Goal: Navigation & Orientation: Find specific page/section

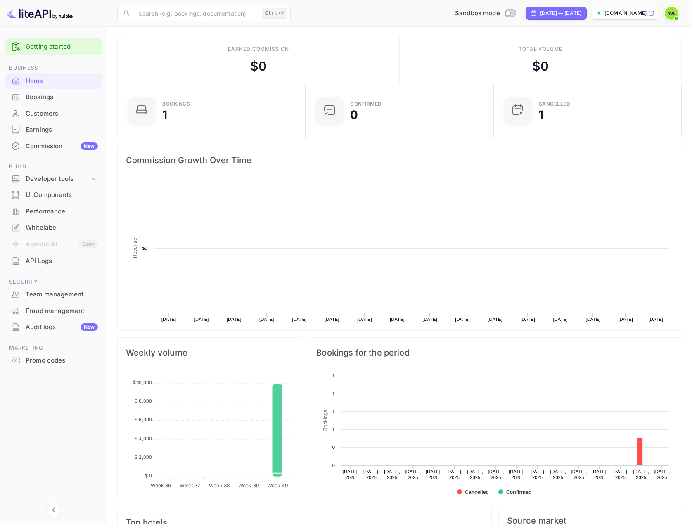
scroll to position [128, 177]
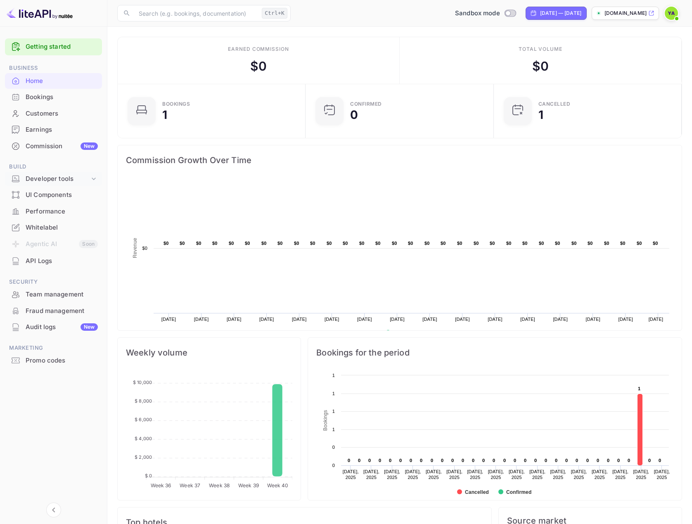
click at [48, 178] on div "Developer tools" at bounding box center [58, 178] width 64 height 9
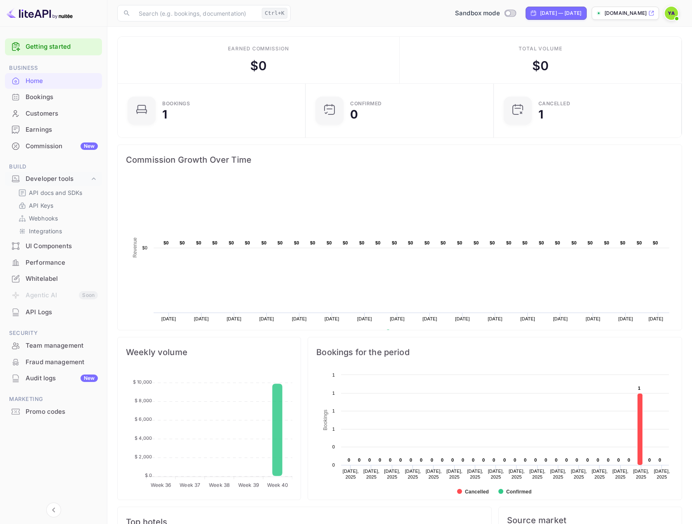
scroll to position [0, 0]
click at [35, 209] on p "API Keys" at bounding box center [41, 205] width 24 height 9
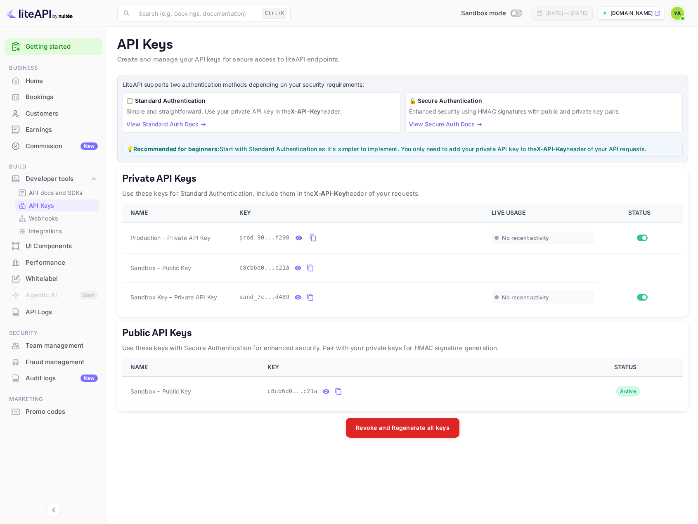
click at [35, 266] on div "Performance" at bounding box center [62, 262] width 72 height 9
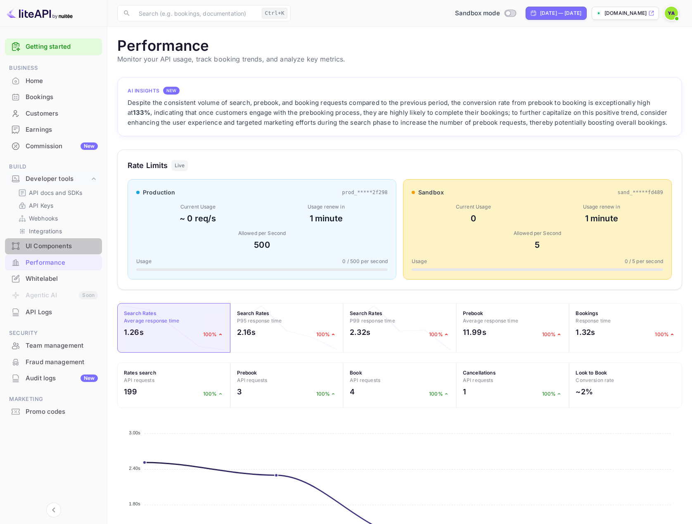
click at [61, 245] on div "UI Components" at bounding box center [62, 245] width 72 height 9
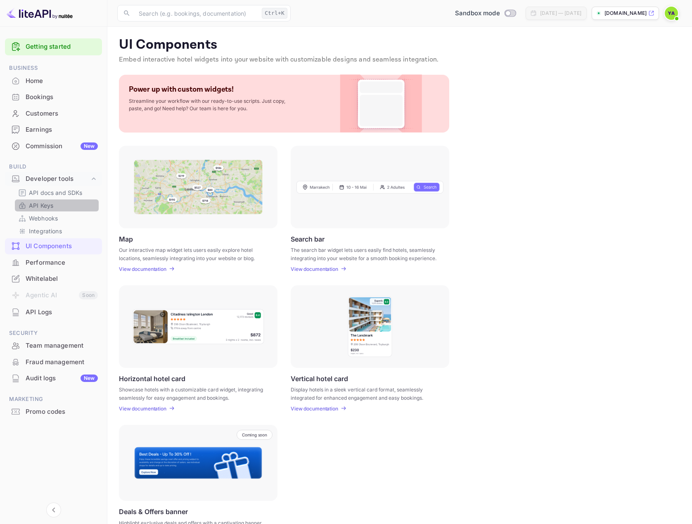
click at [43, 206] on p "API Keys" at bounding box center [41, 205] width 24 height 9
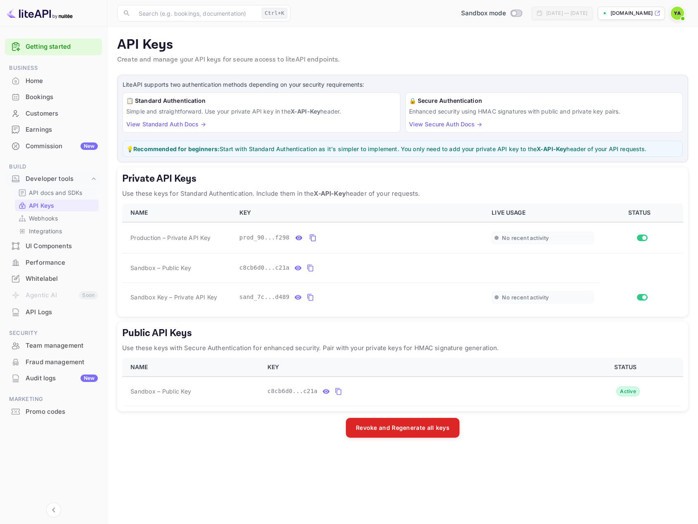
click at [46, 192] on p "API docs and SDKs" at bounding box center [56, 192] width 54 height 9
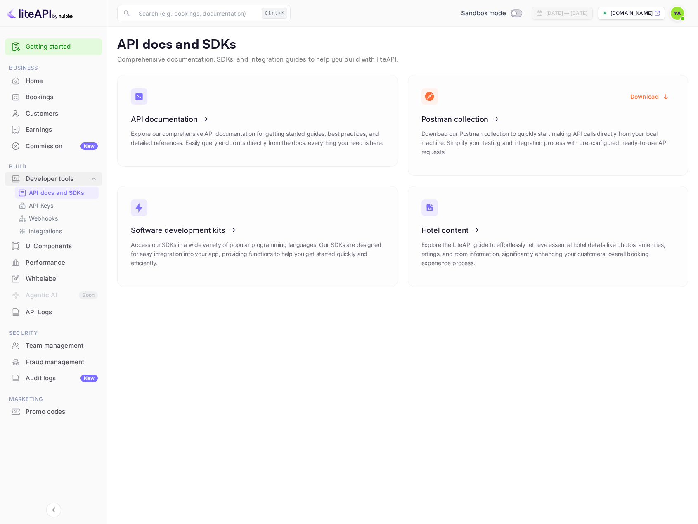
click at [49, 173] on div "Developer tools" at bounding box center [53, 179] width 97 height 14
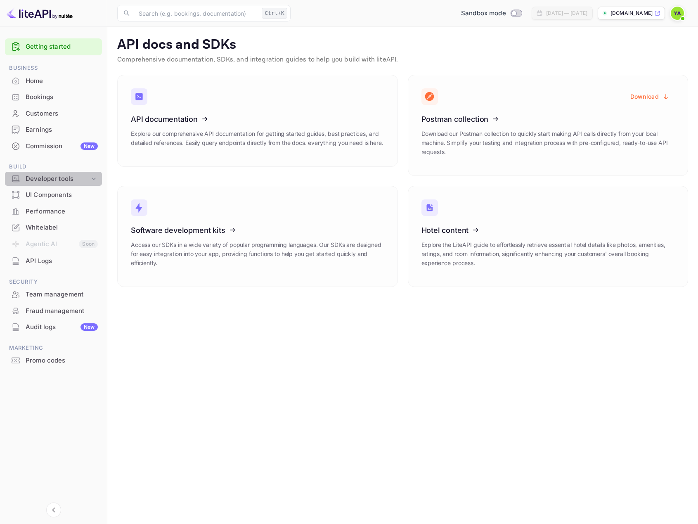
click at [49, 173] on div "Developer tools" at bounding box center [53, 179] width 97 height 14
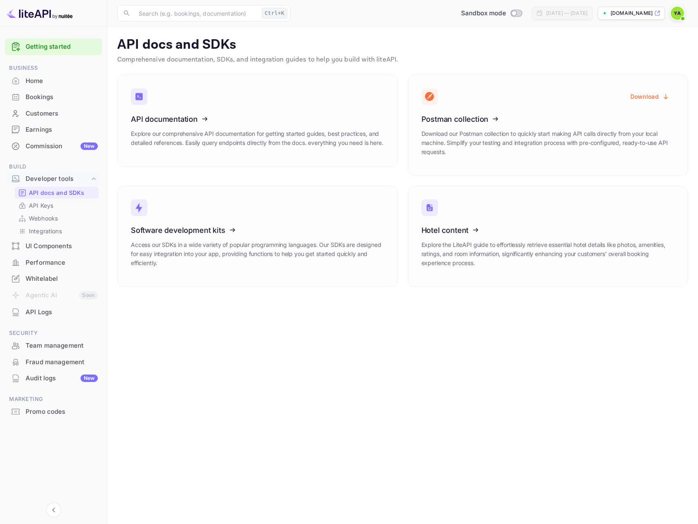
click at [59, 243] on div "UI Components" at bounding box center [62, 245] width 72 height 9
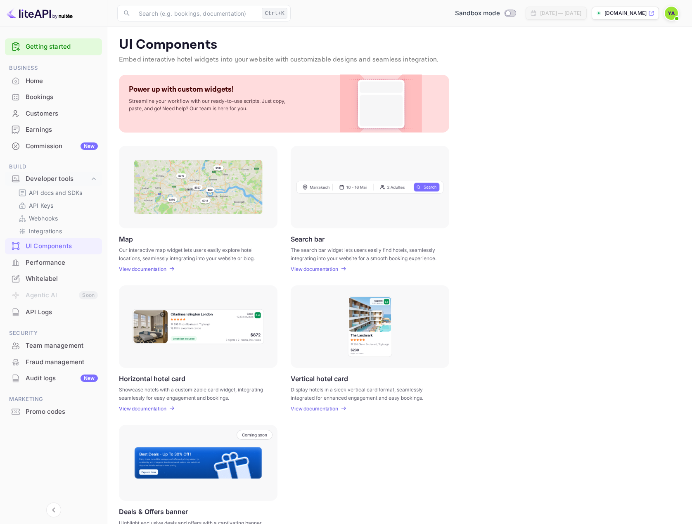
click at [40, 279] on div "Whitelabel" at bounding box center [62, 278] width 72 height 9
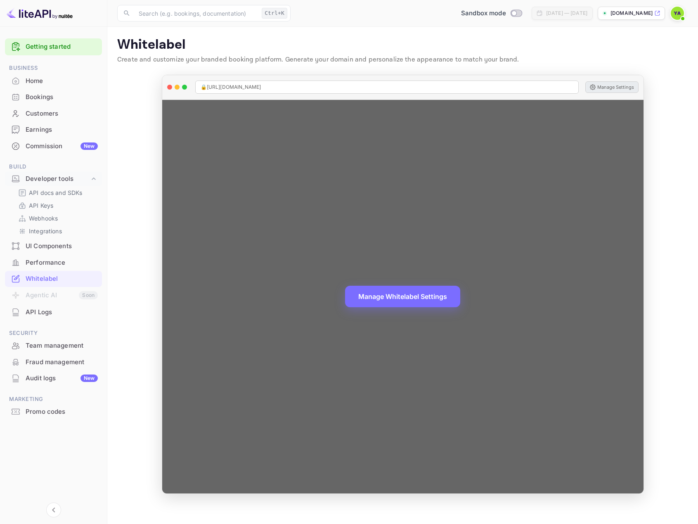
click at [602, 87] on button "Manage Settings" at bounding box center [611, 87] width 53 height 12
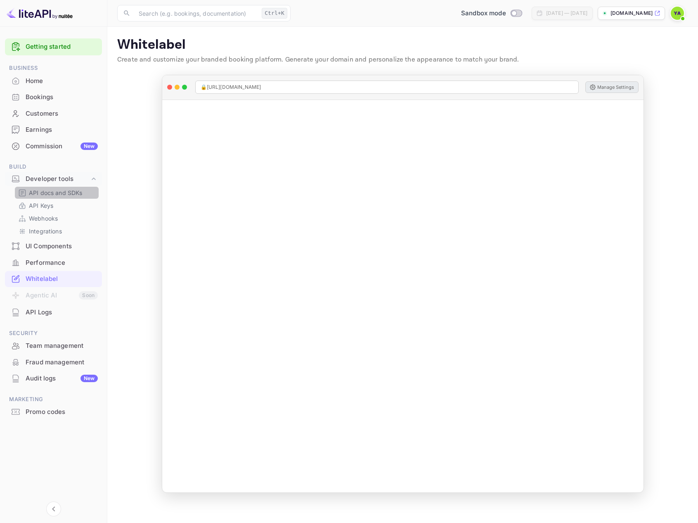
click at [51, 193] on p "API docs and SDKs" at bounding box center [56, 192] width 54 height 9
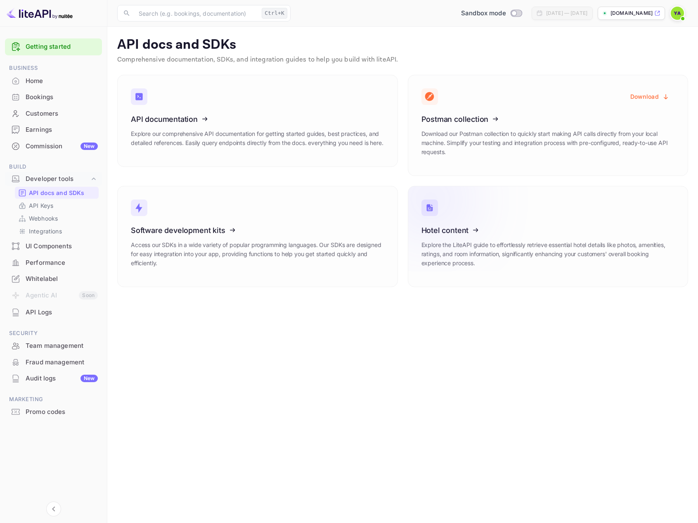
click at [445, 230] on icon at bounding box center [472, 228] width 128 height 85
